Goal: Transaction & Acquisition: Purchase product/service

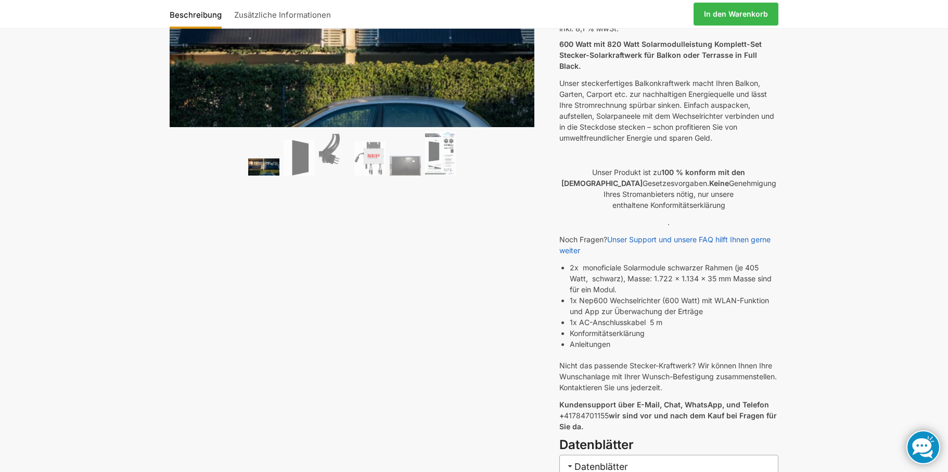
scroll to position [173, 0]
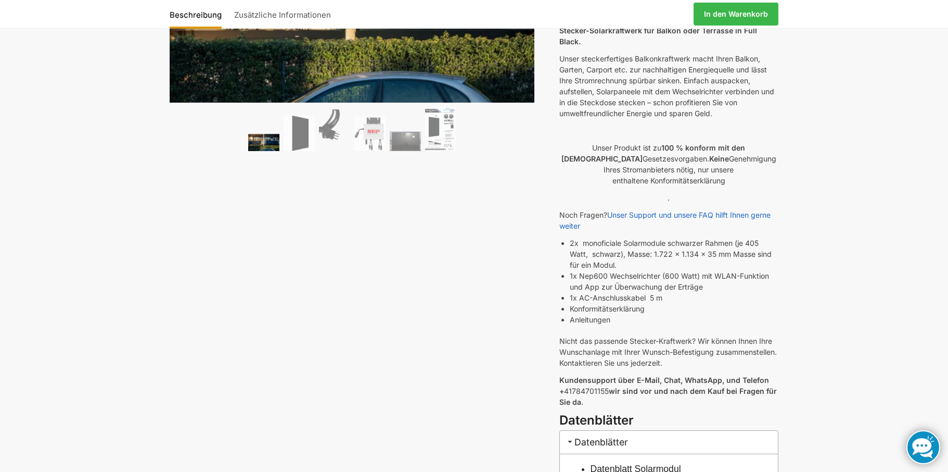
click at [638, 210] on link "Unser Support und unsere FAQ hilft Ihnen gerne weiter" at bounding box center [665, 220] width 211 height 20
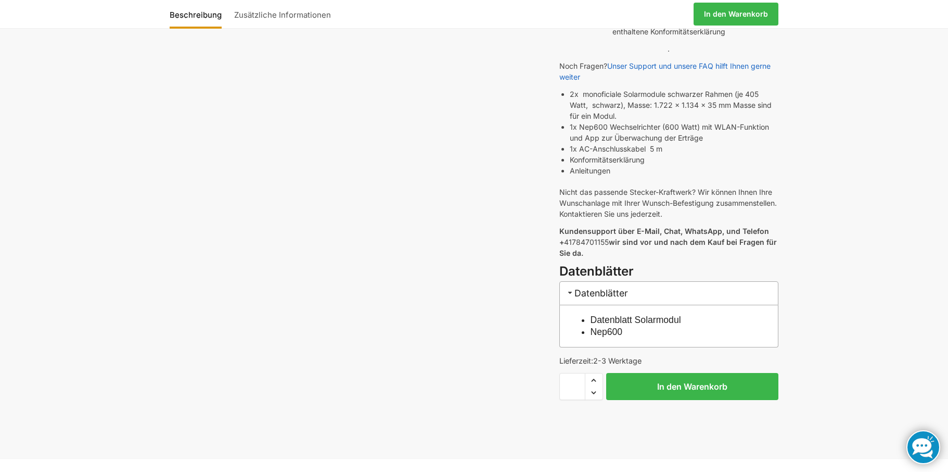
scroll to position [347, 0]
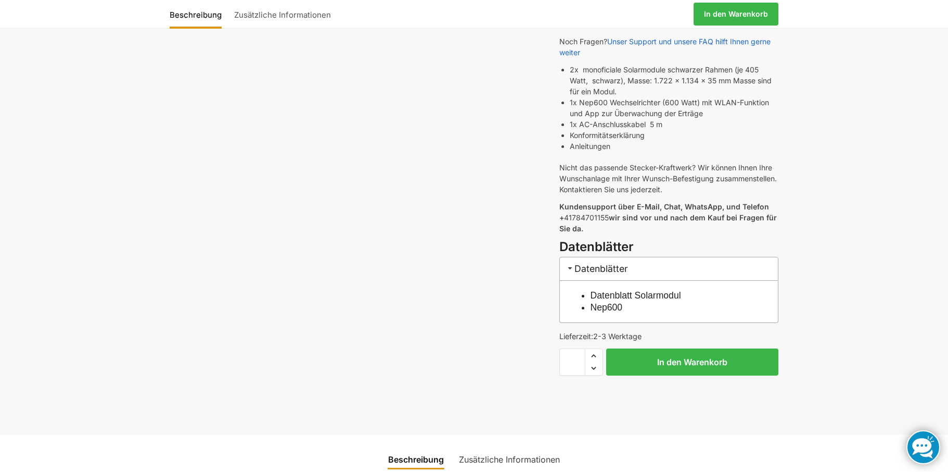
click at [623, 302] on link "Nep600" at bounding box center [607, 307] width 32 height 10
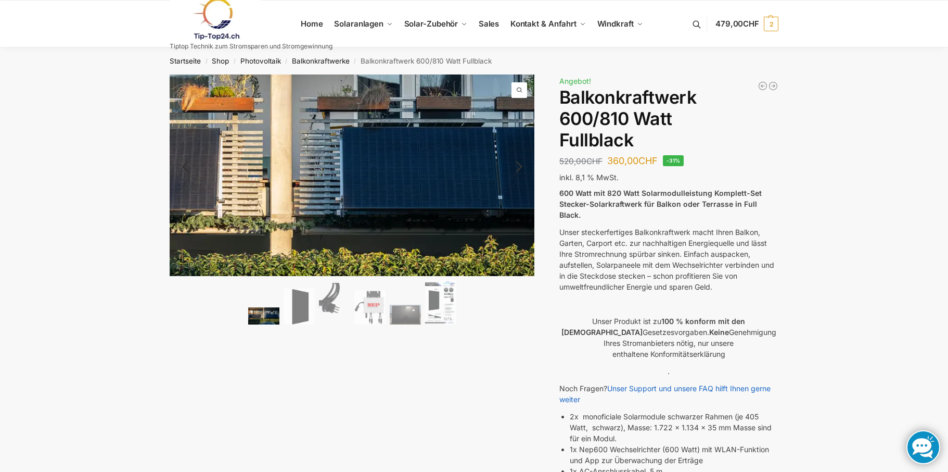
click at [409, 177] on img at bounding box center [285, 173] width 802 height 442
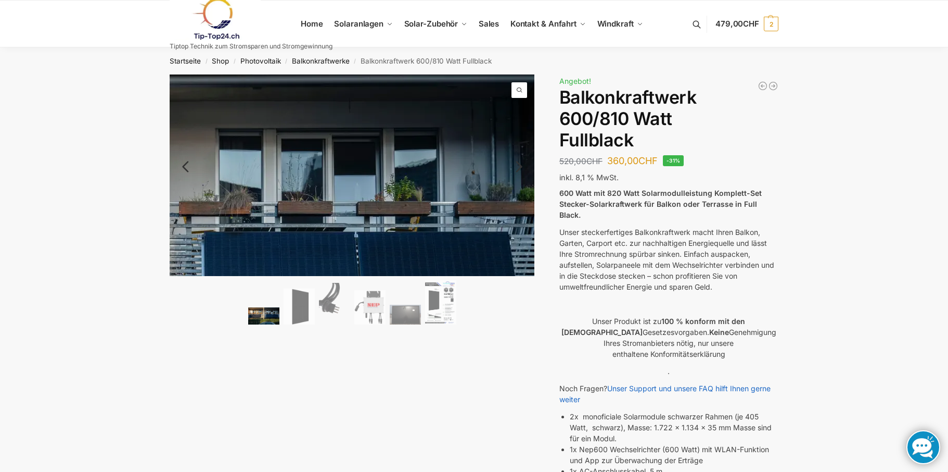
click at [525, 91] on span at bounding box center [520, 90] width 16 height 16
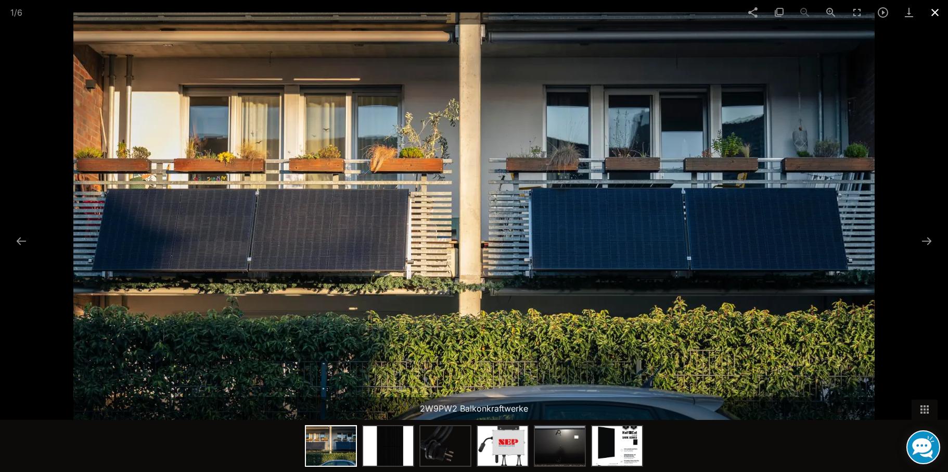
click at [939, 8] on span at bounding box center [935, 12] width 26 height 24
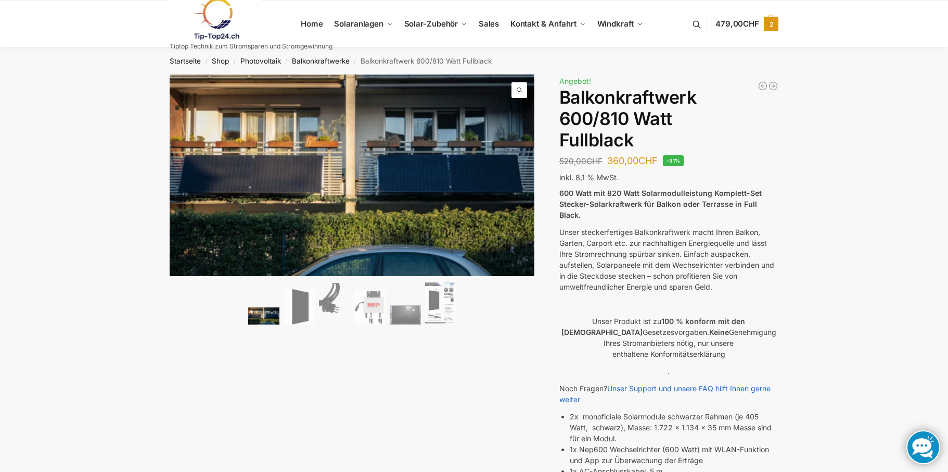
click at [737, 33] on link "479,00 CHF 2" at bounding box center [747, 23] width 63 height 31
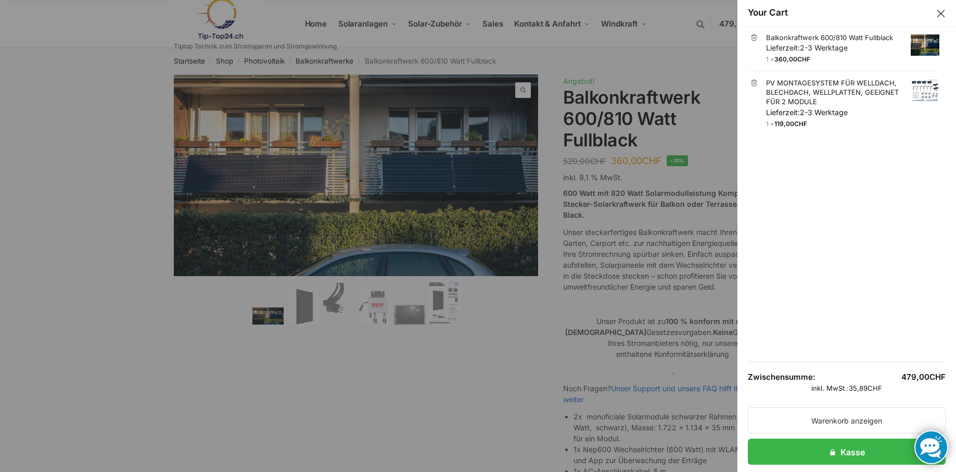
click at [782, 110] on span "Lieferzeit: 2-3 Werktage" at bounding box center [807, 112] width 82 height 9
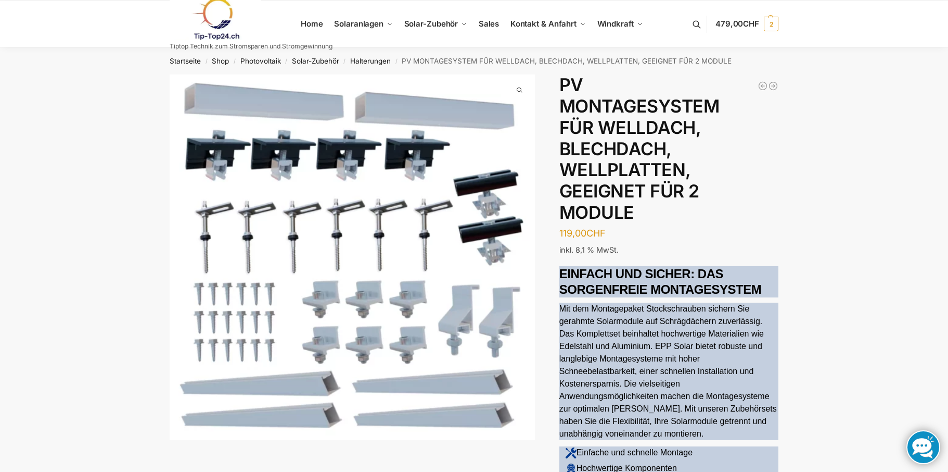
click at [500, 243] on img "1 / 1" at bounding box center [352, 256] width 365 height 365
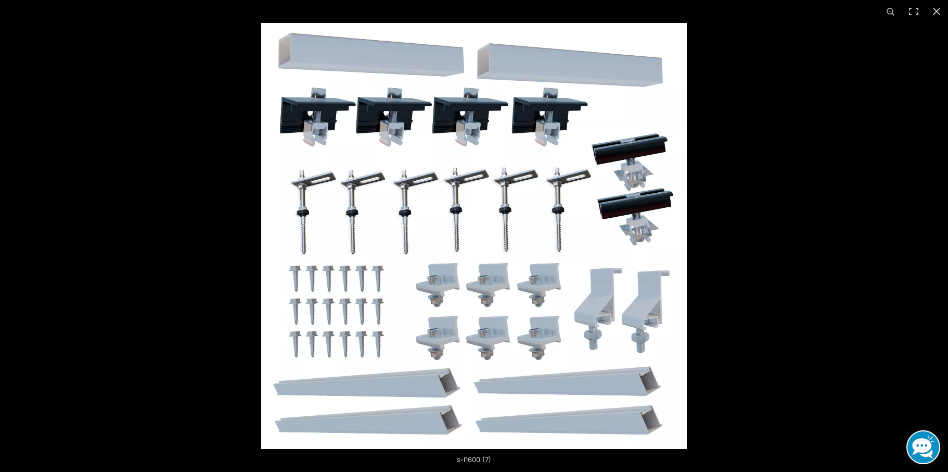
click at [360, 121] on img at bounding box center [474, 236] width 426 height 426
